Goal: Task Accomplishment & Management: Manage account settings

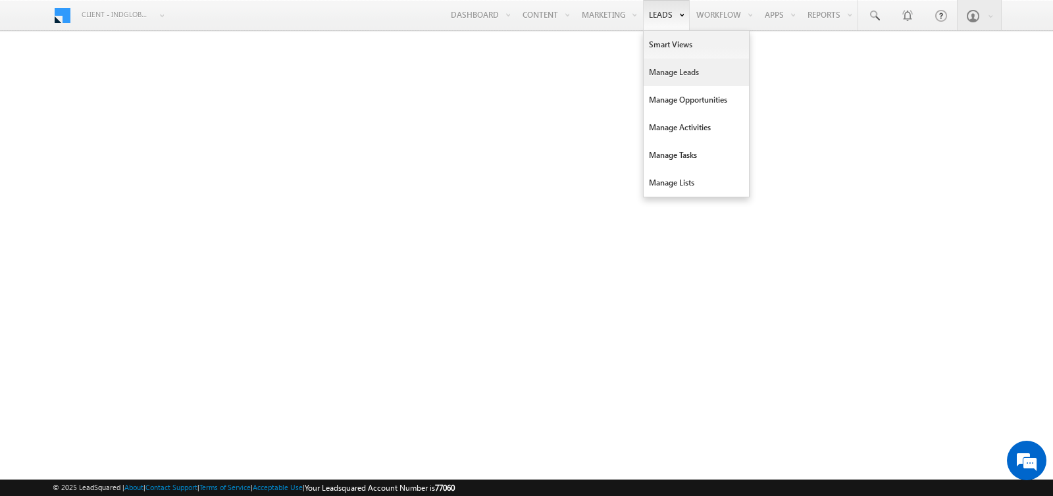
click at [666, 78] on link "Manage Leads" at bounding box center [696, 73] width 105 height 28
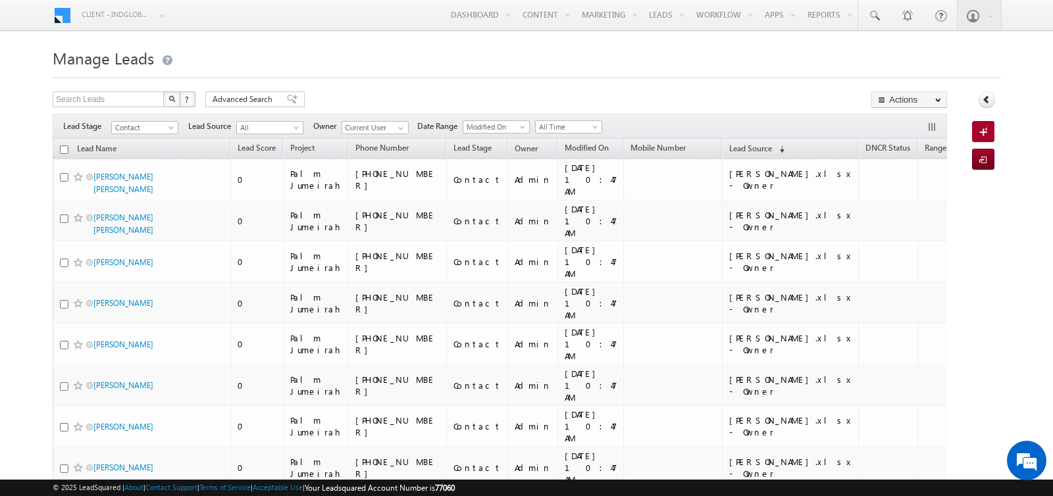
click at [61, 145] on input "checkbox" at bounding box center [64, 149] width 9 height 9
checkbox input "true"
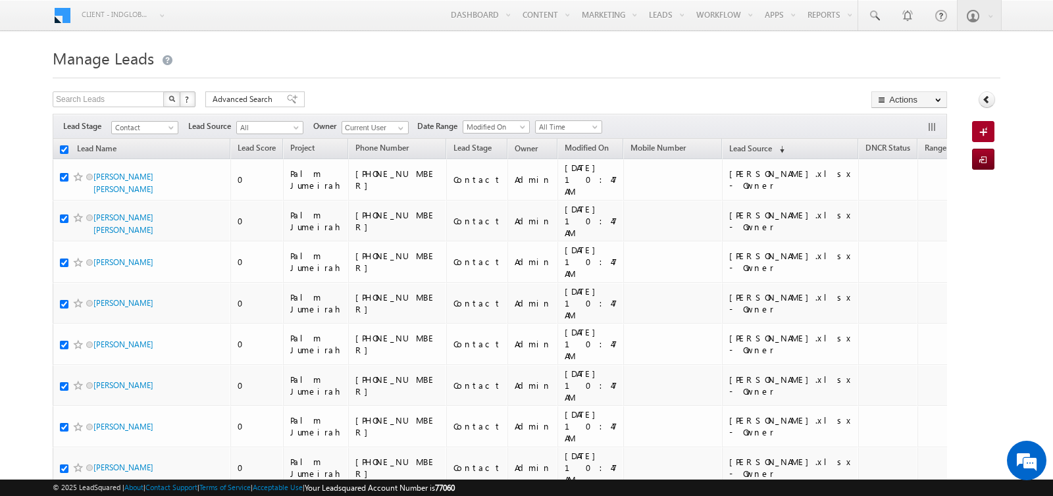
checkbox input "true"
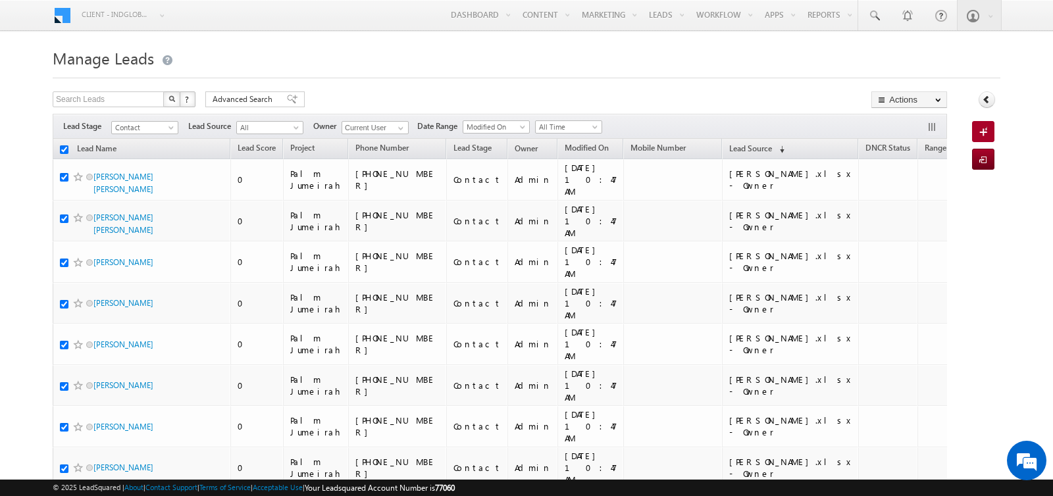
checkbox input "true"
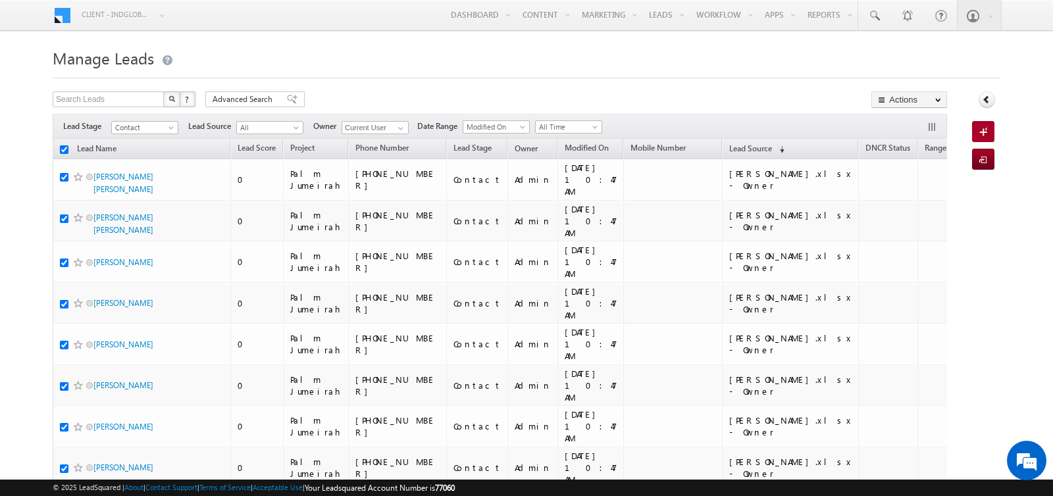
checkbox input "true"
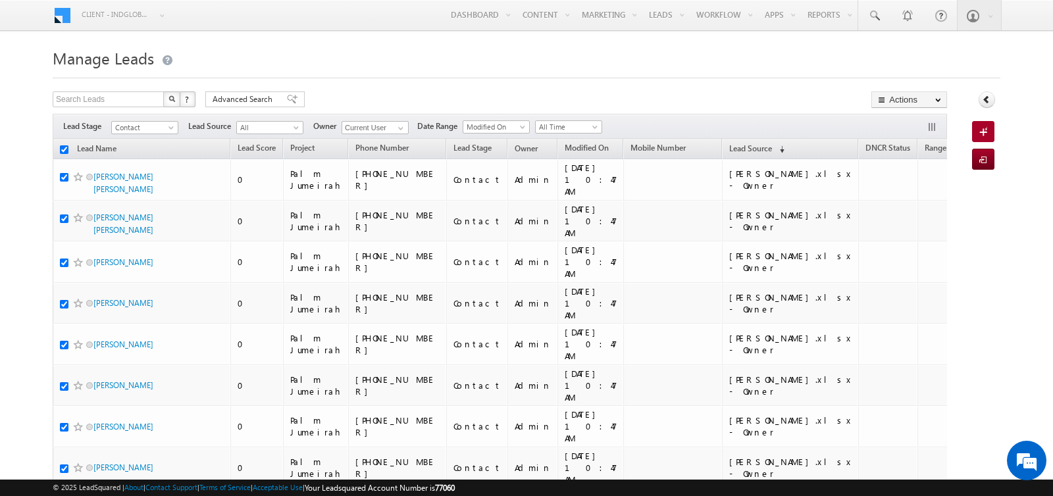
checkbox input "true"
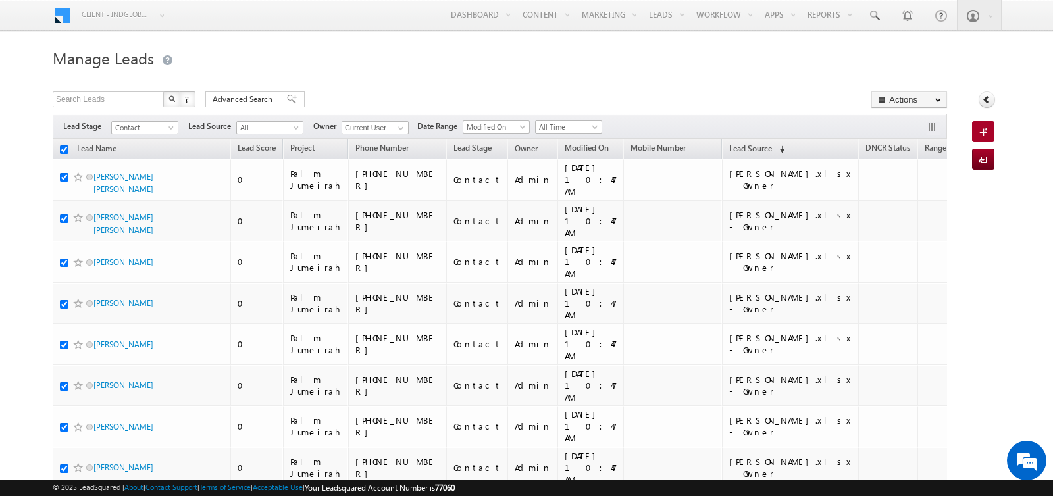
checkbox input "true"
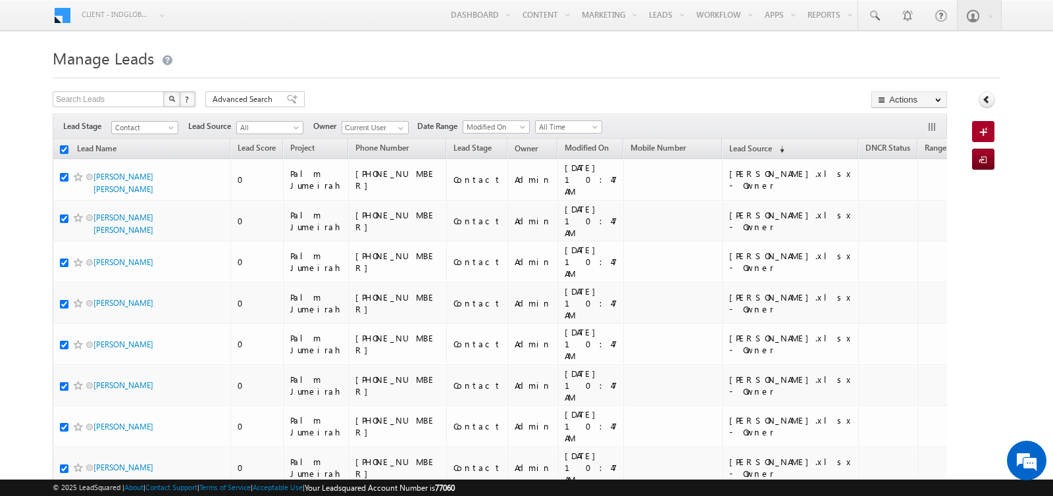
checkbox input "true"
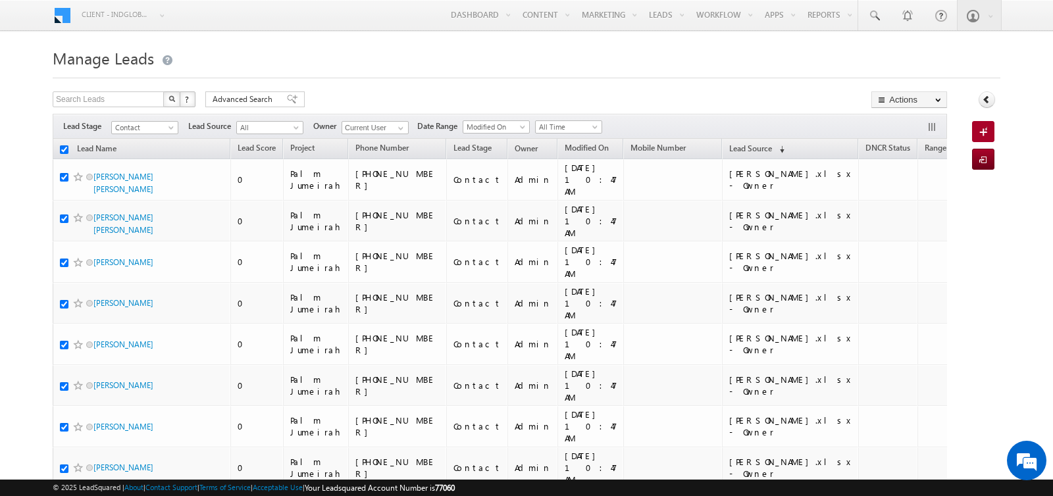
checkbox input "true"
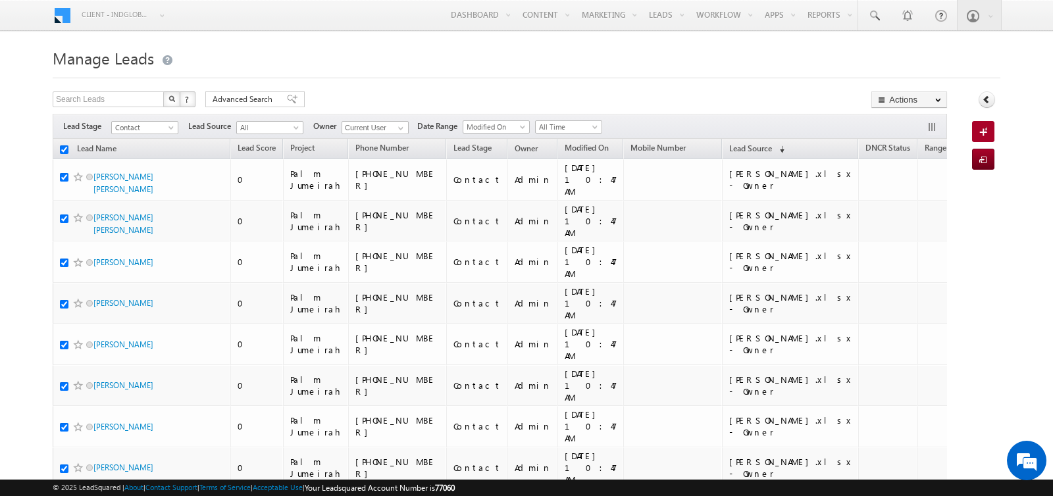
checkbox input "true"
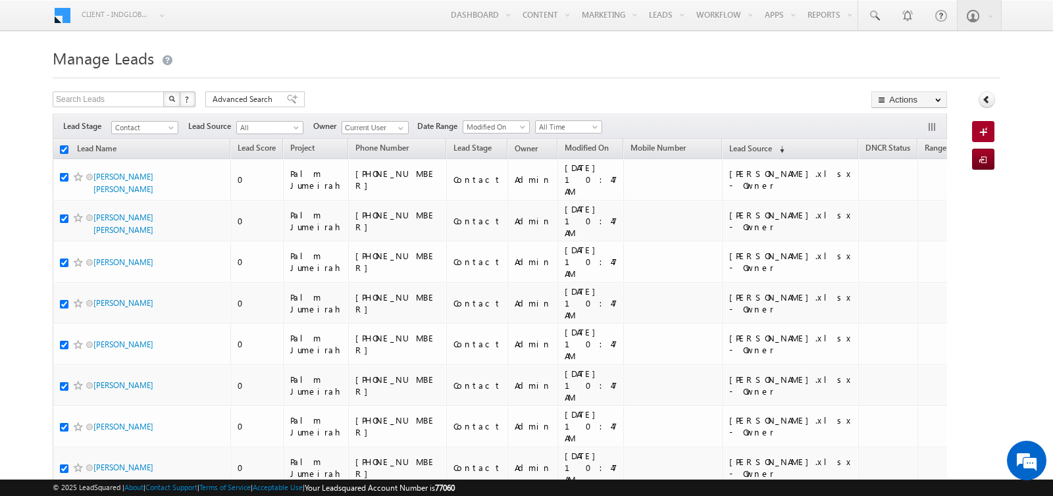
checkbox input "true"
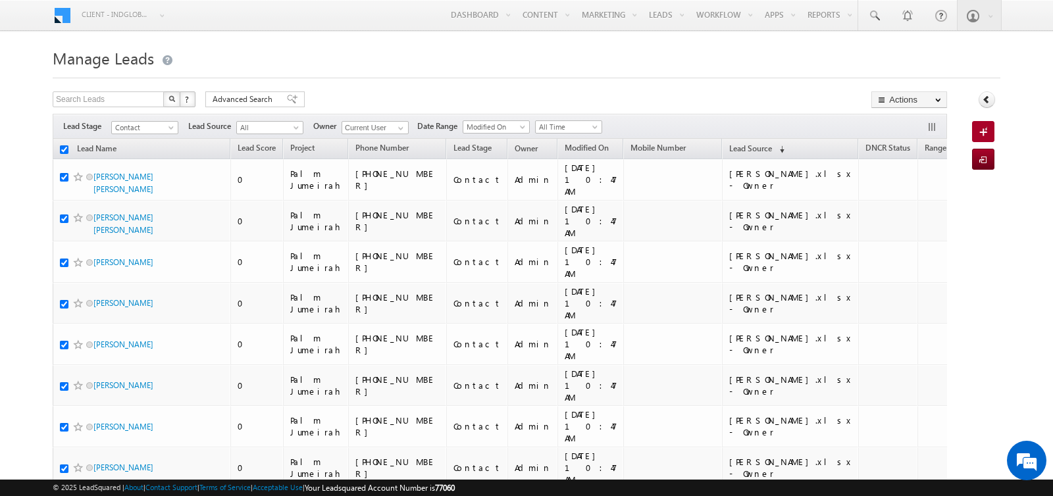
checkbox input "true"
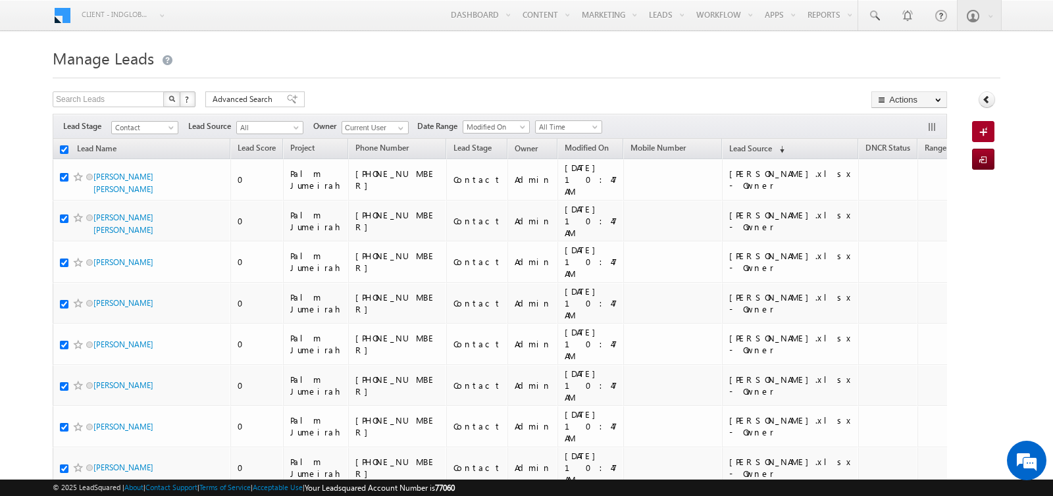
checkbox input "true"
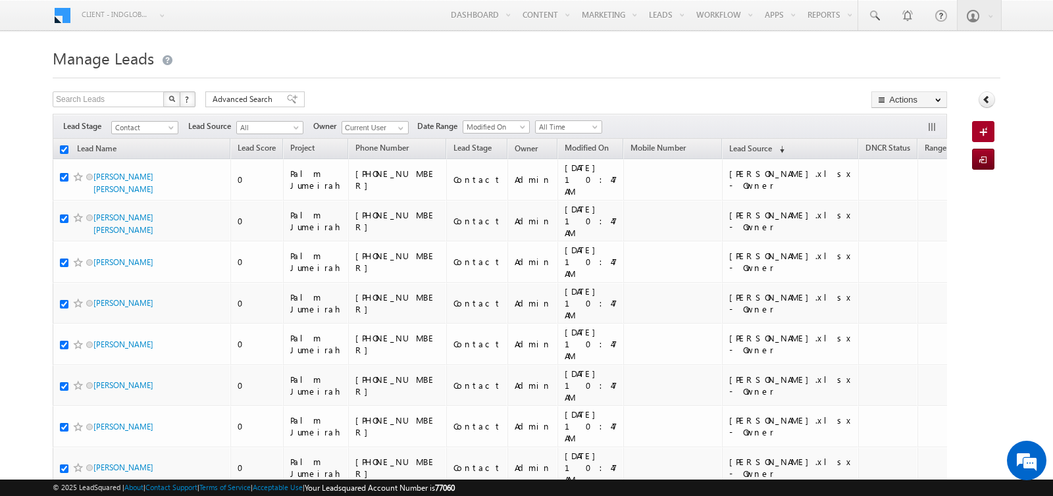
checkbox input "true"
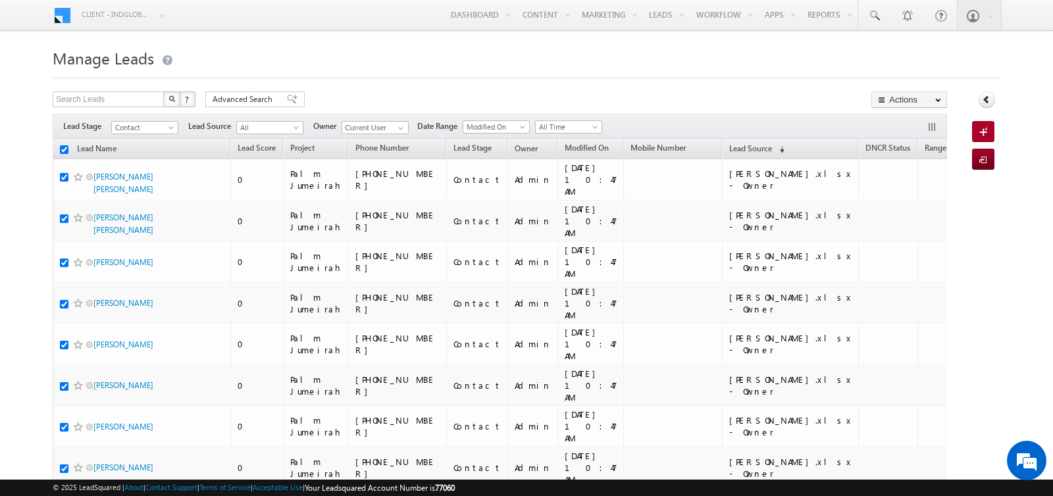
checkbox input "true"
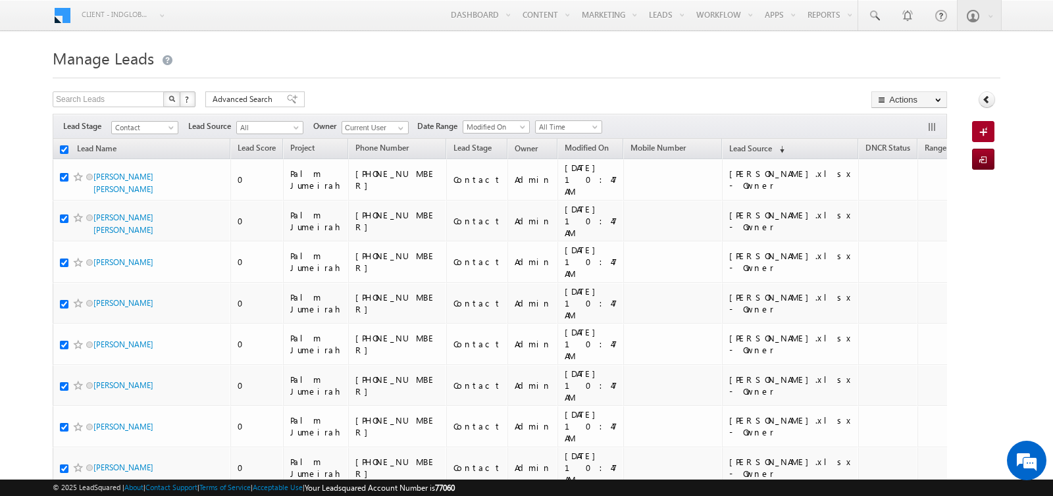
checkbox input "true"
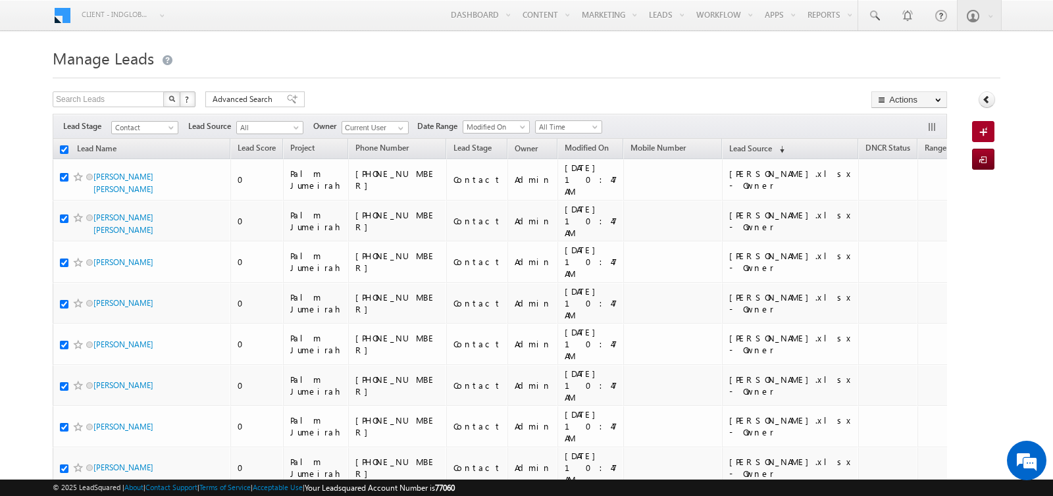
checkbox input "true"
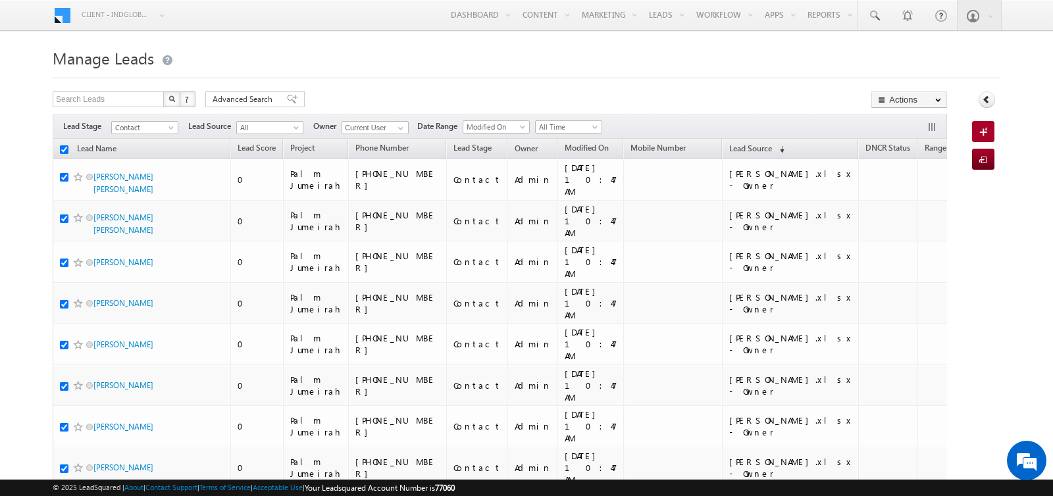
checkbox input "true"
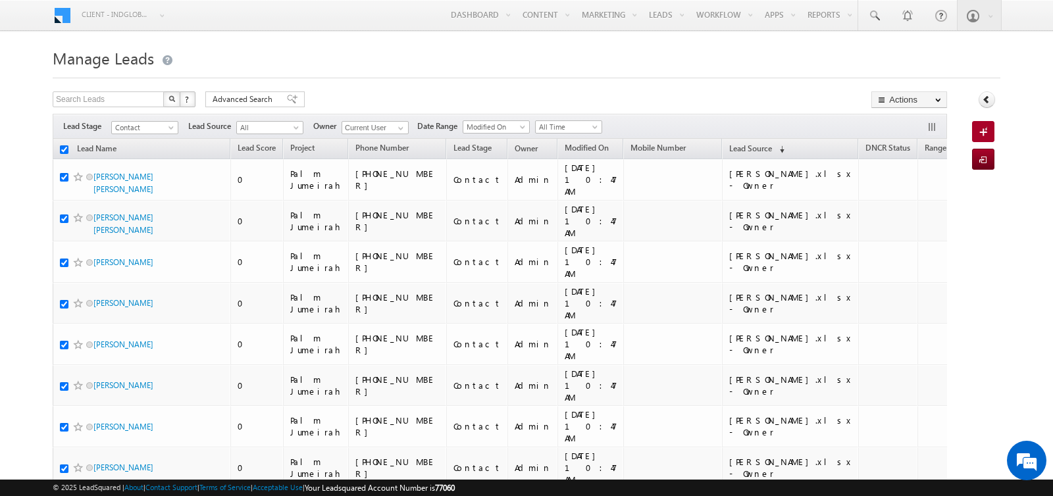
checkbox input "true"
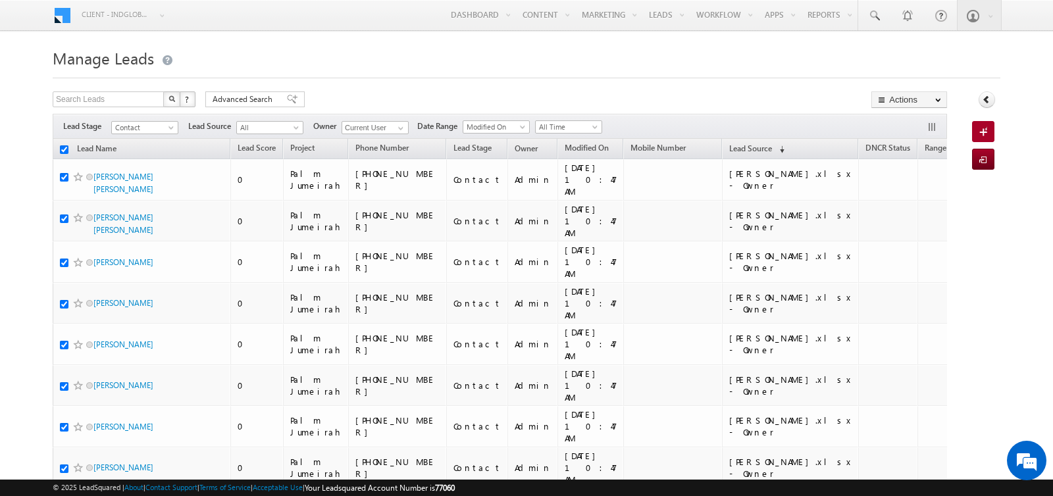
checkbox input "true"
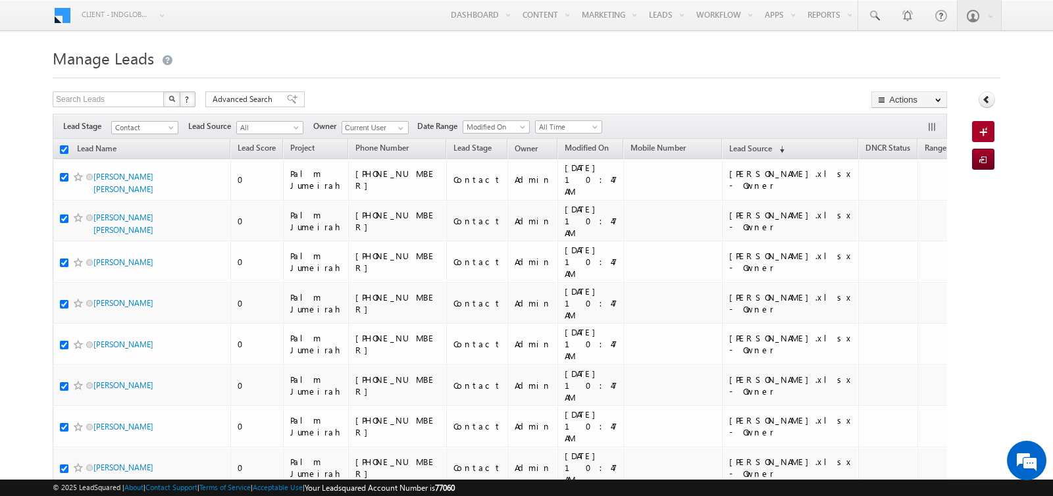
checkbox input "true"
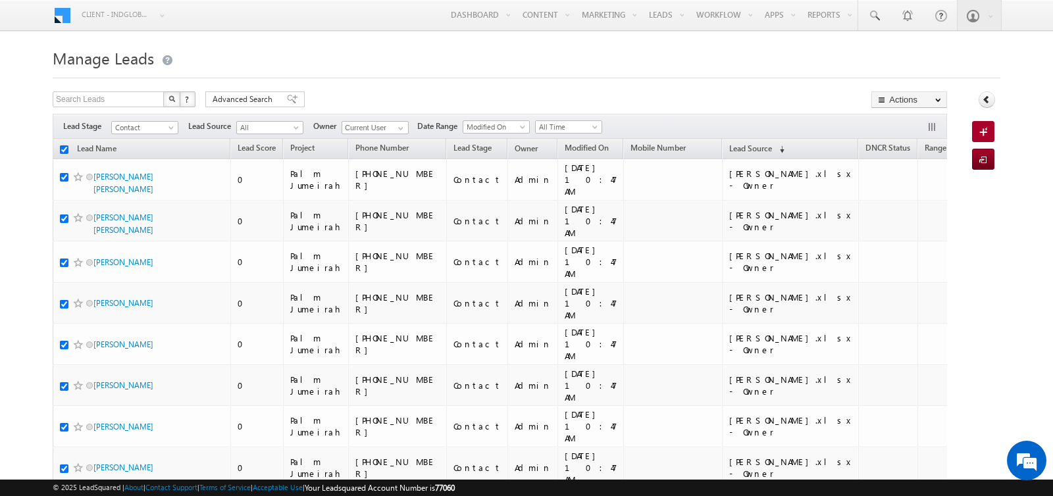
checkbox input "true"
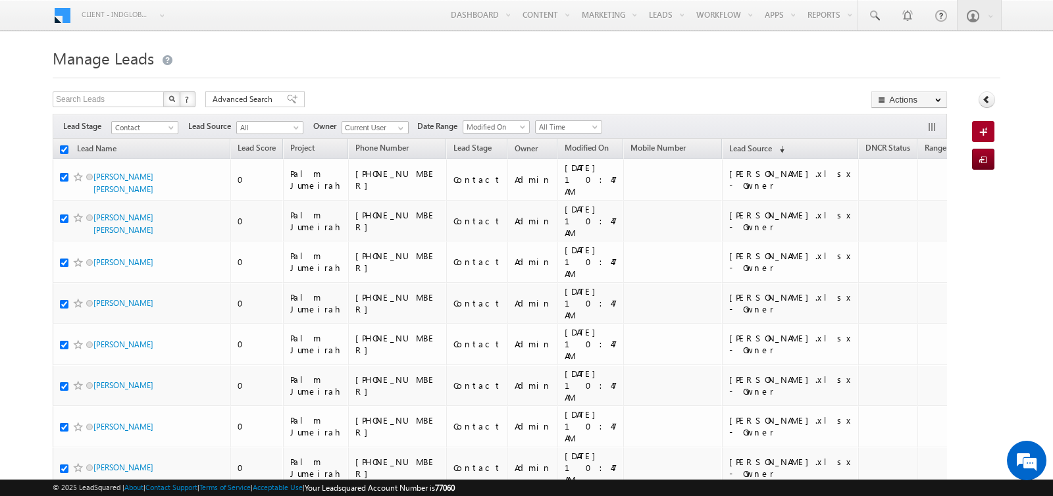
checkbox input "true"
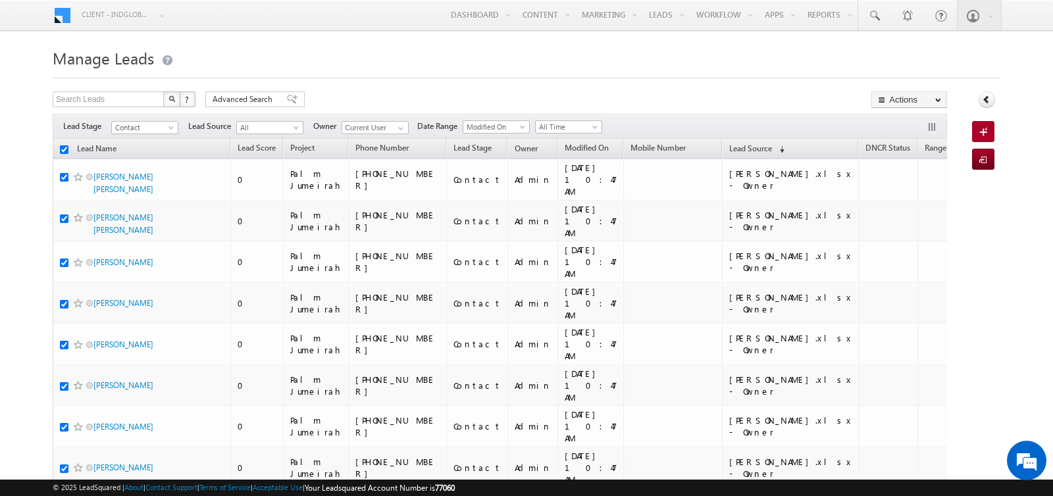
checkbox input "true"
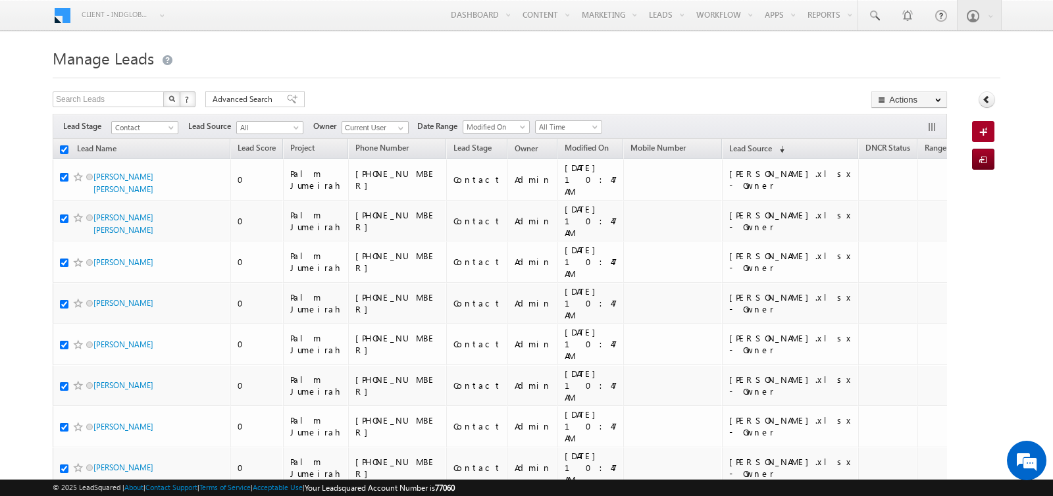
checkbox input "true"
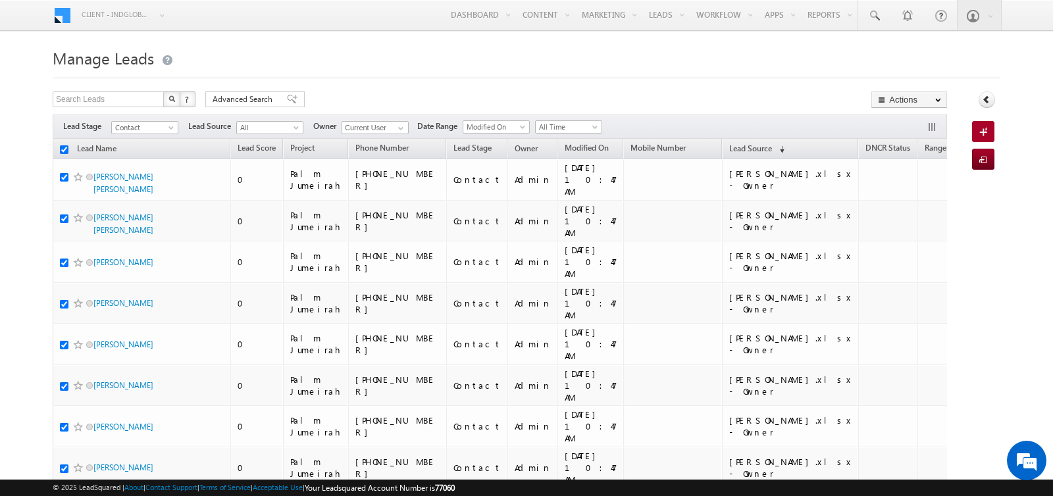
checkbox input "true"
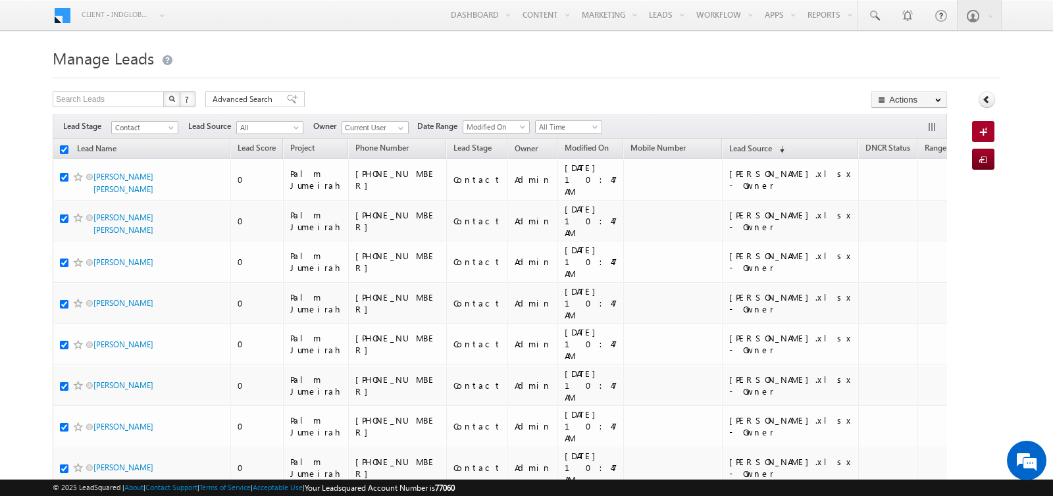
checkbox input "true"
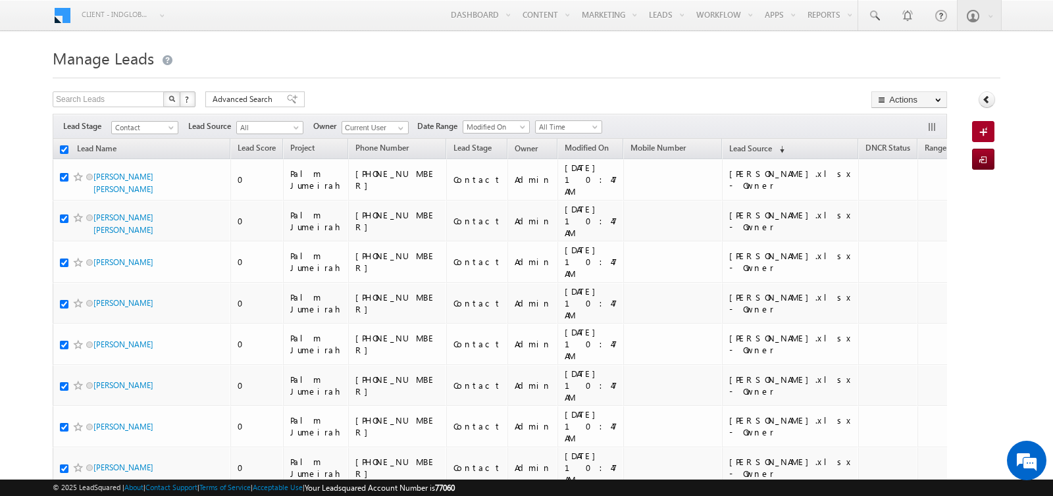
checkbox input "true"
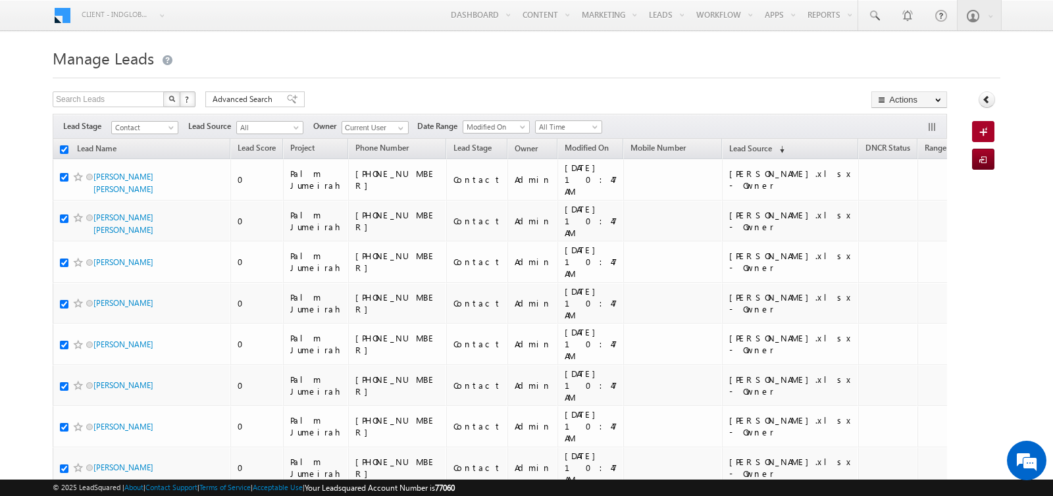
checkbox input "true"
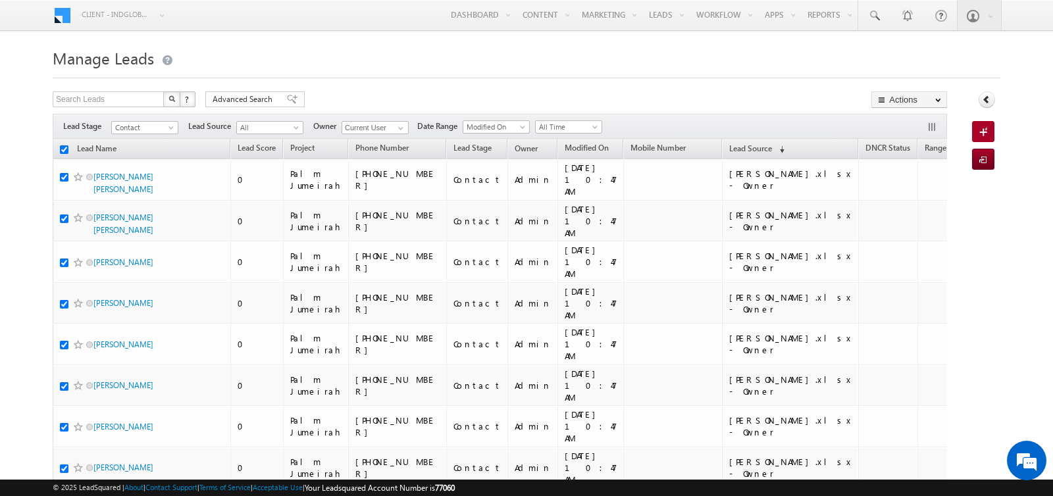
checkbox input "true"
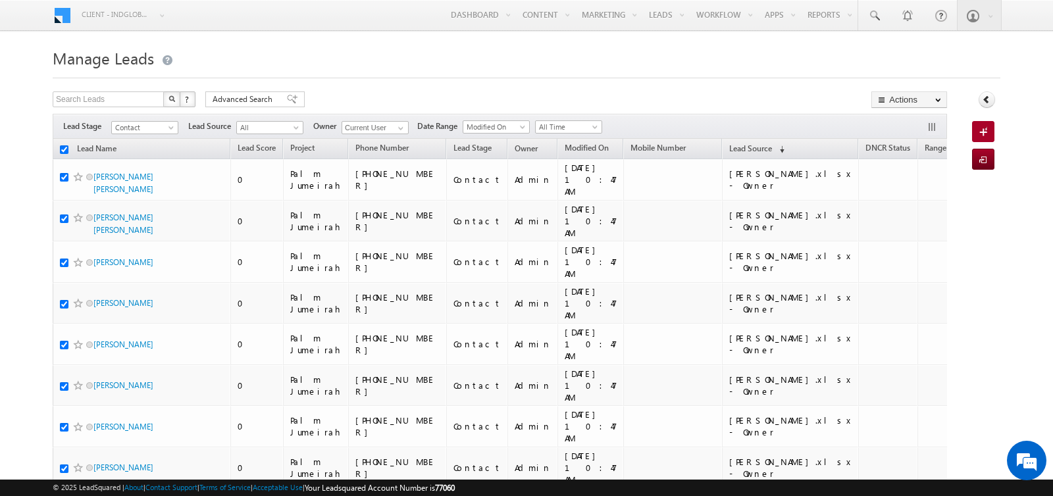
checkbox input "true"
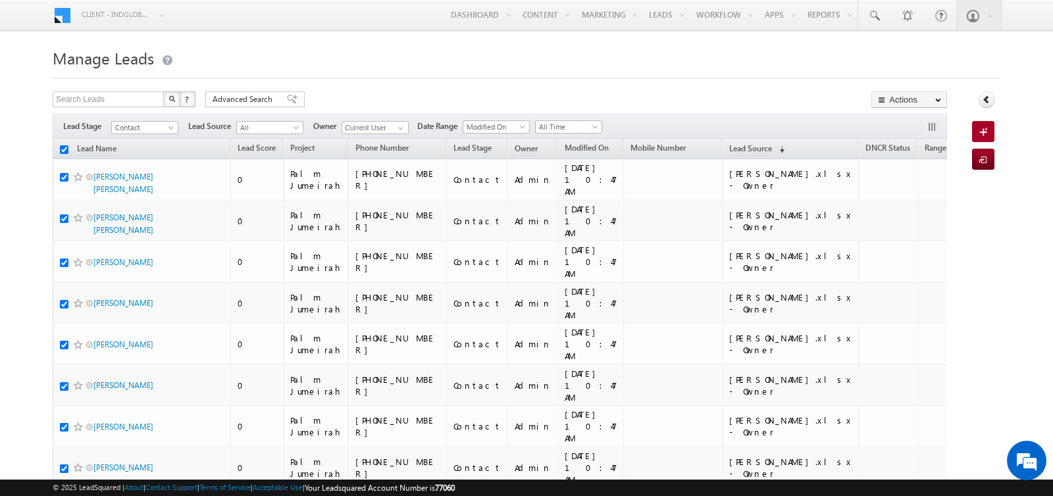
checkbox input "true"
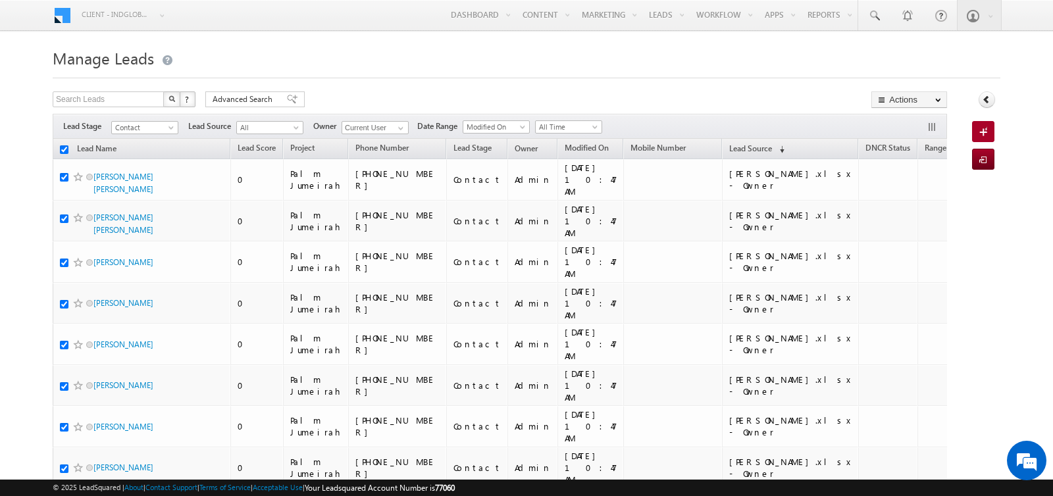
checkbox input "true"
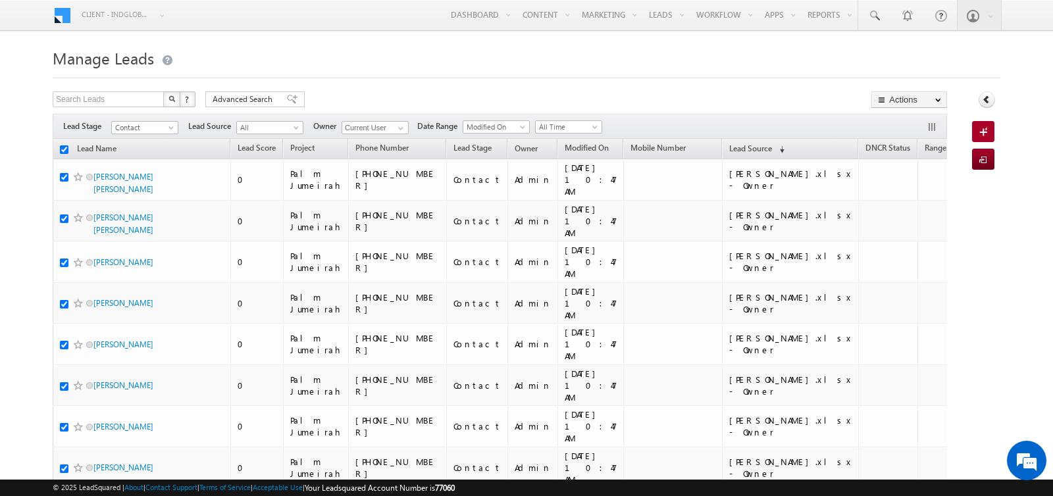
checkbox input "true"
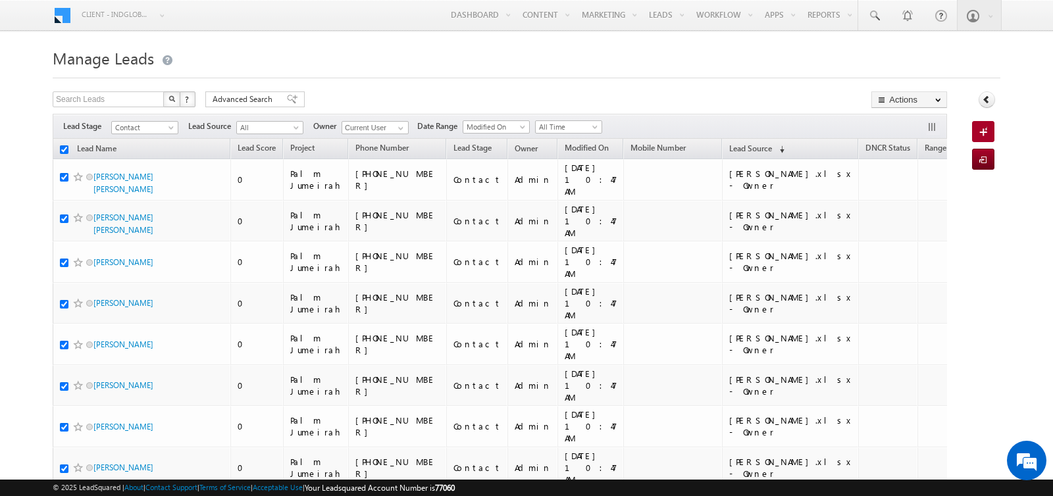
checkbox input "true"
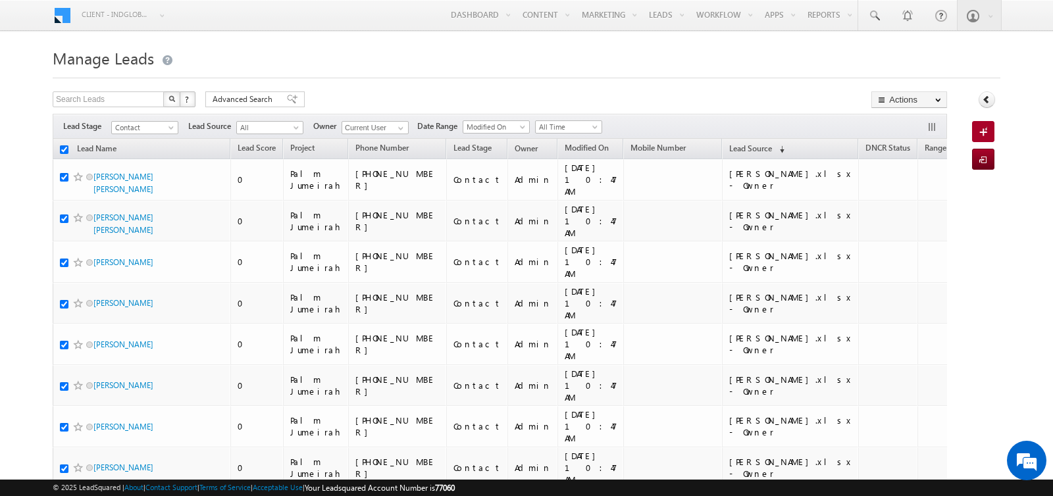
checkbox input "true"
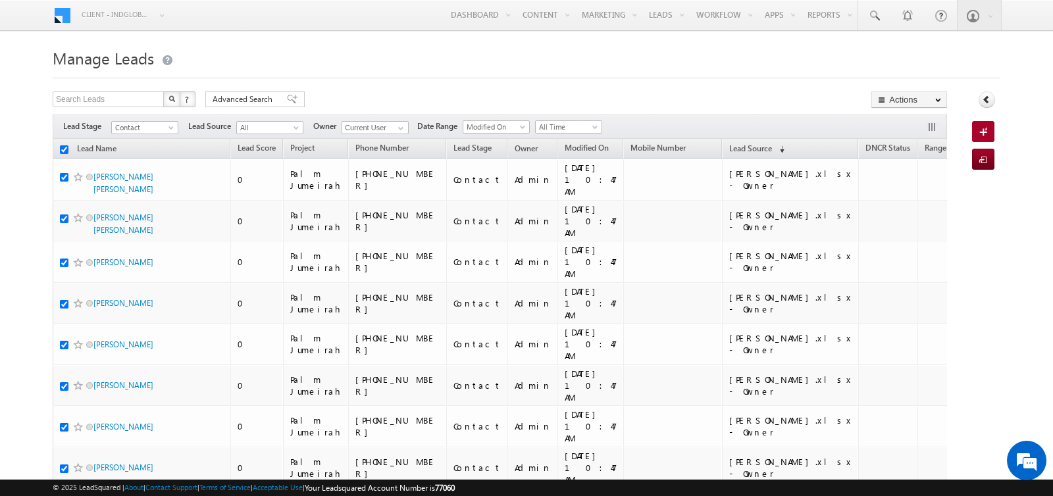
checkbox input "true"
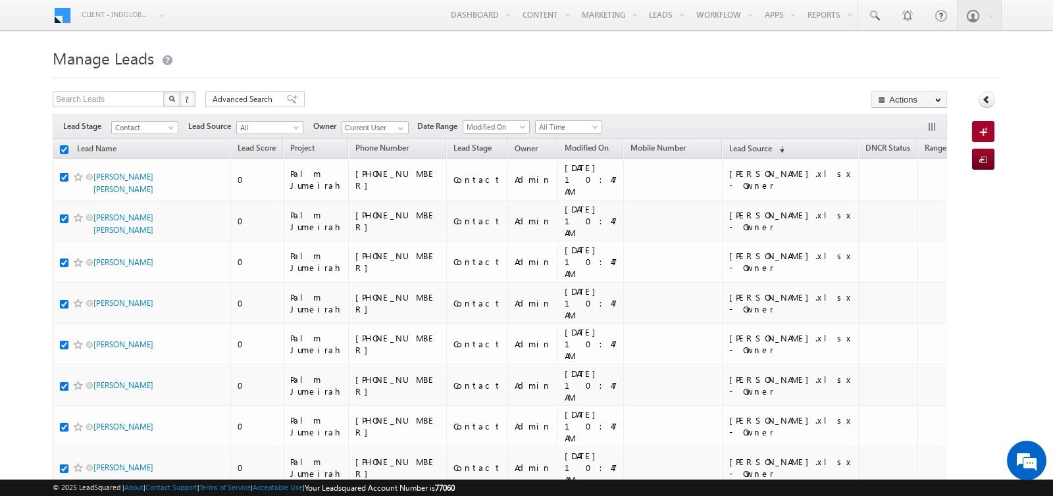
checkbox input "true"
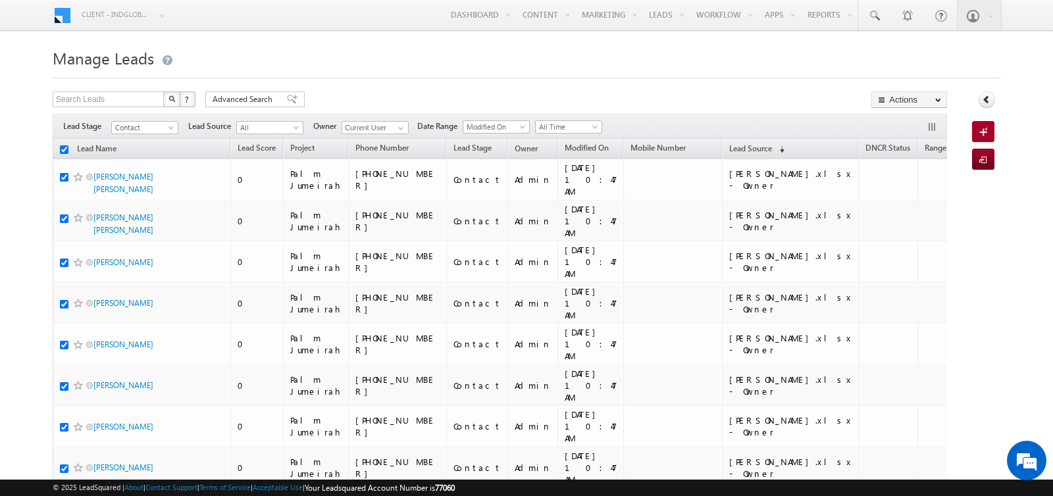
checkbox input "true"
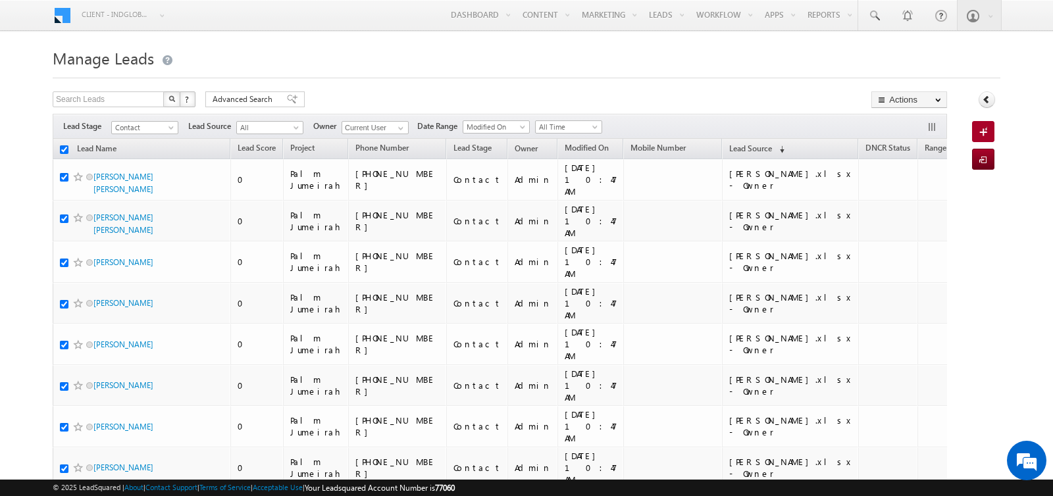
checkbox input "true"
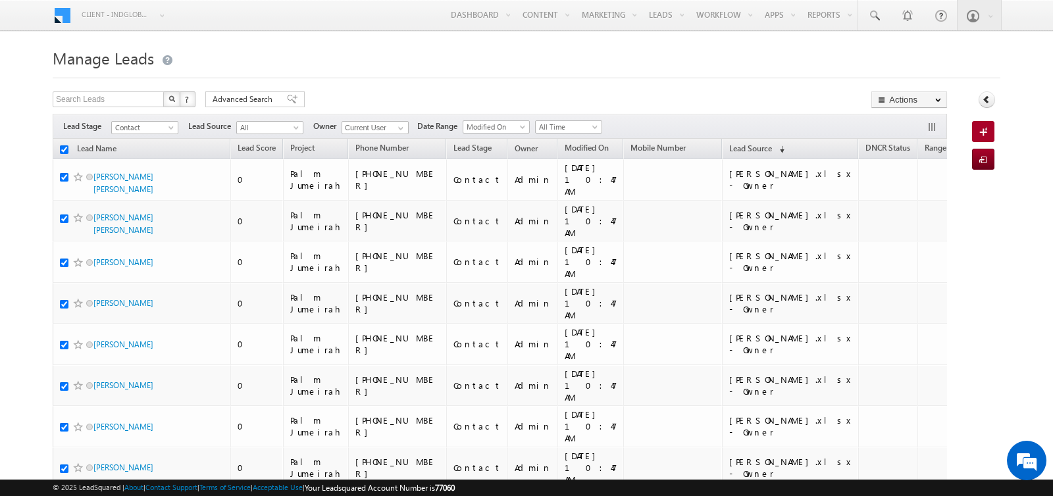
checkbox input "true"
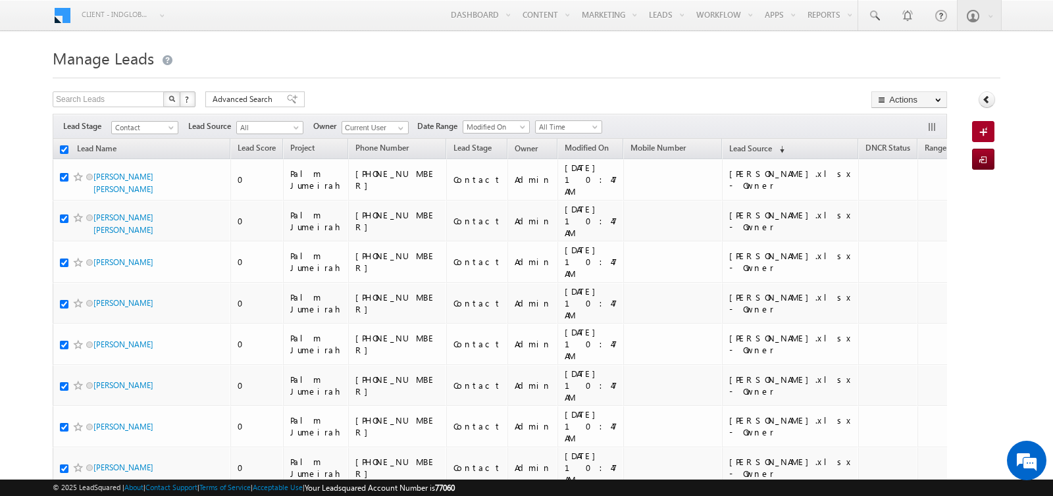
checkbox input "true"
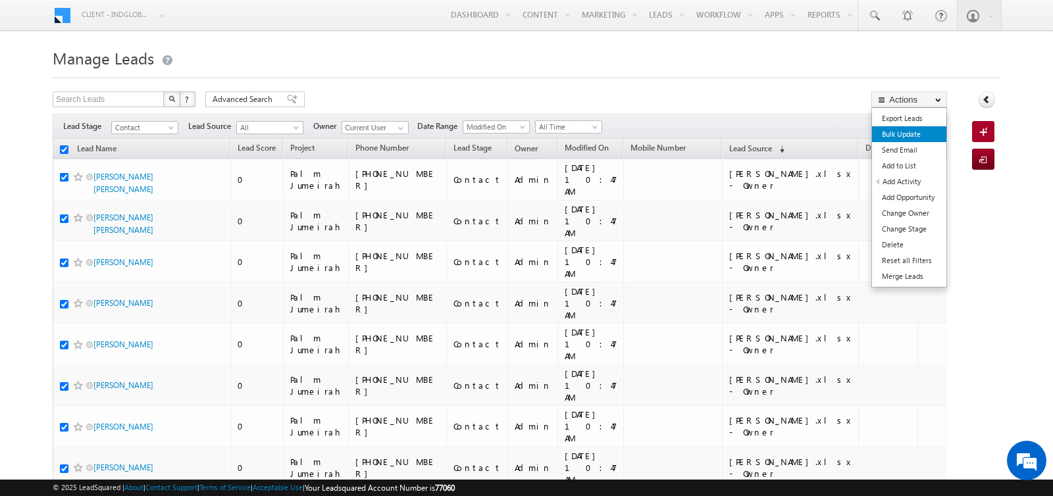
click at [909, 132] on link "Bulk Update" at bounding box center [909, 134] width 74 height 16
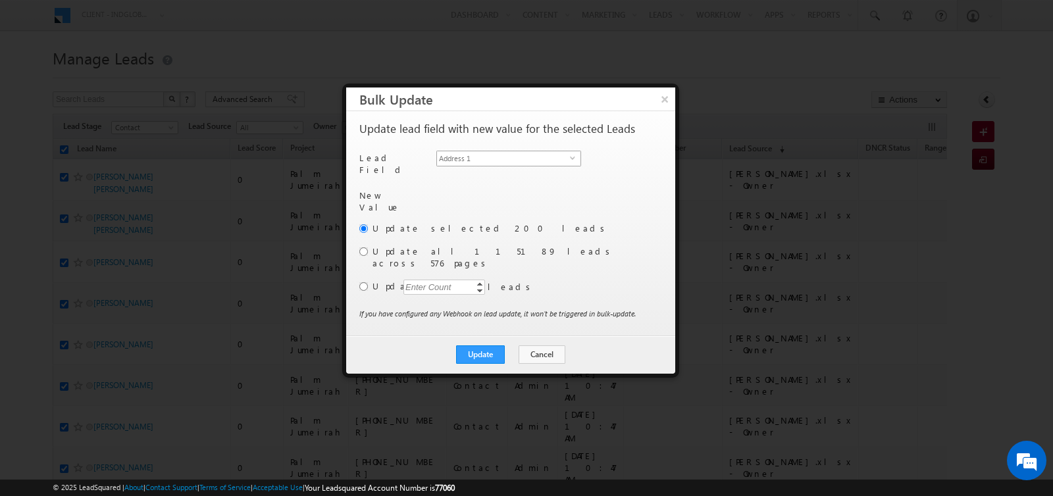
click at [542, 151] on span "Address 1" at bounding box center [503, 158] width 133 height 14
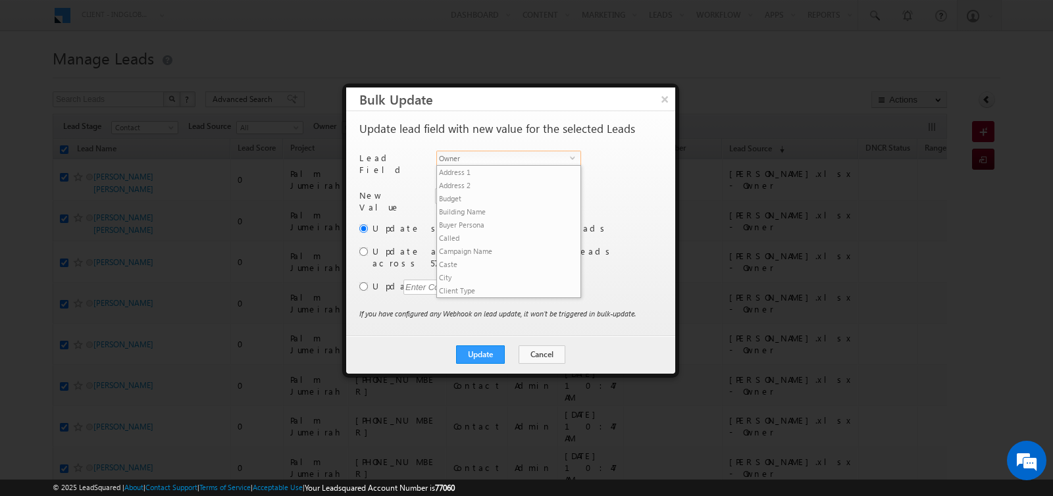
scroll to position [514, 0]
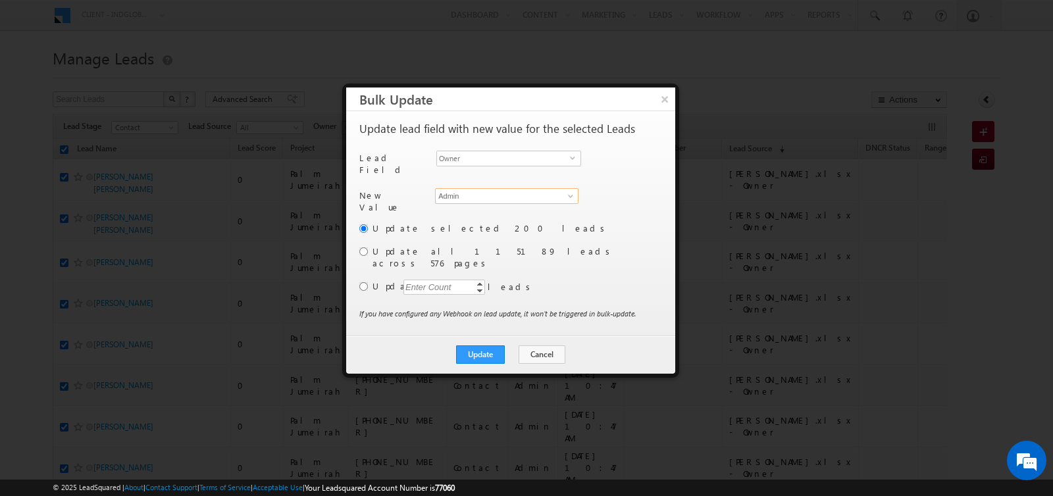
click at [471, 190] on input "Admin" at bounding box center [507, 196] width 144 height 16
click at [463, 203] on link "Niraj Upadhyay niraj.upadhyay@indglobal.ae" at bounding box center [507, 215] width 144 height 25
click at [364, 282] on input "radio" at bounding box center [363, 286] width 9 height 9
click at [410, 280] on div "Enter Count" at bounding box center [429, 287] width 50 height 15
click at [474, 346] on button "Update" at bounding box center [480, 355] width 49 height 18
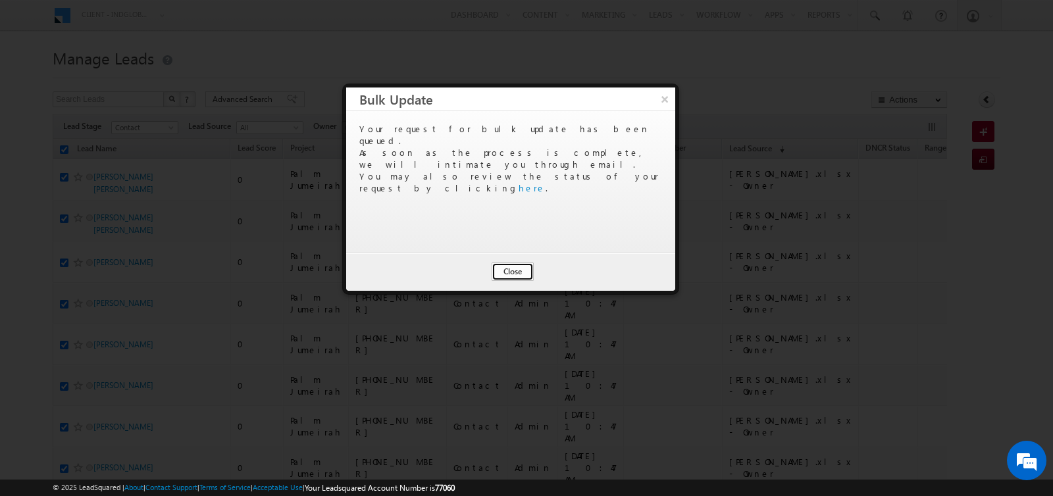
click at [506, 270] on button "Close" at bounding box center [513, 272] width 42 height 18
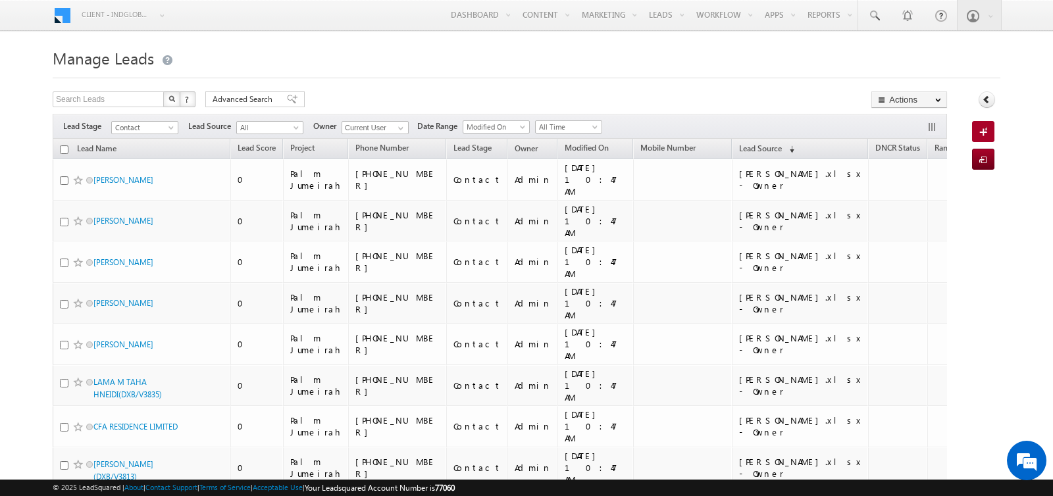
click at [356, 63] on h1 "Manage Leads" at bounding box center [527, 57] width 948 height 26
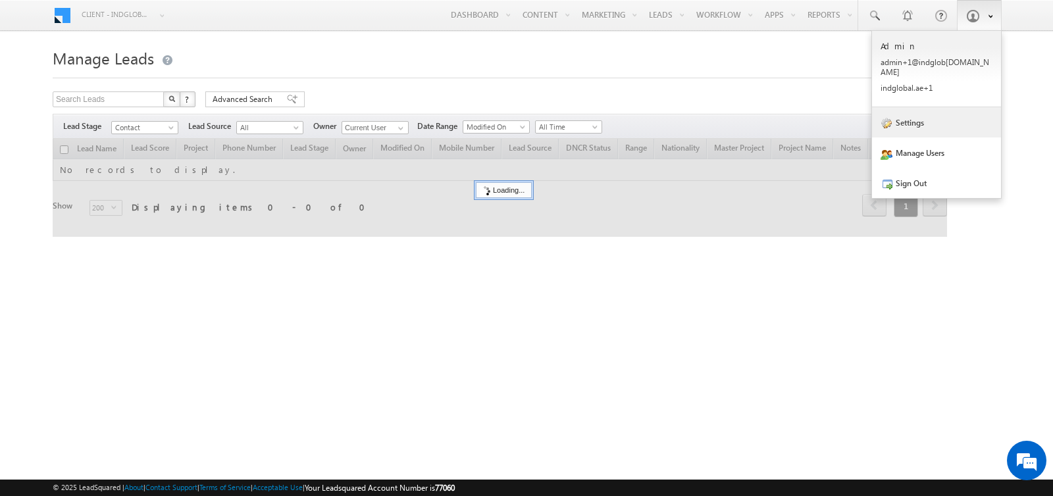
click at [919, 107] on link "Settings" at bounding box center [936, 122] width 129 height 30
